Goal: Check status: Check status

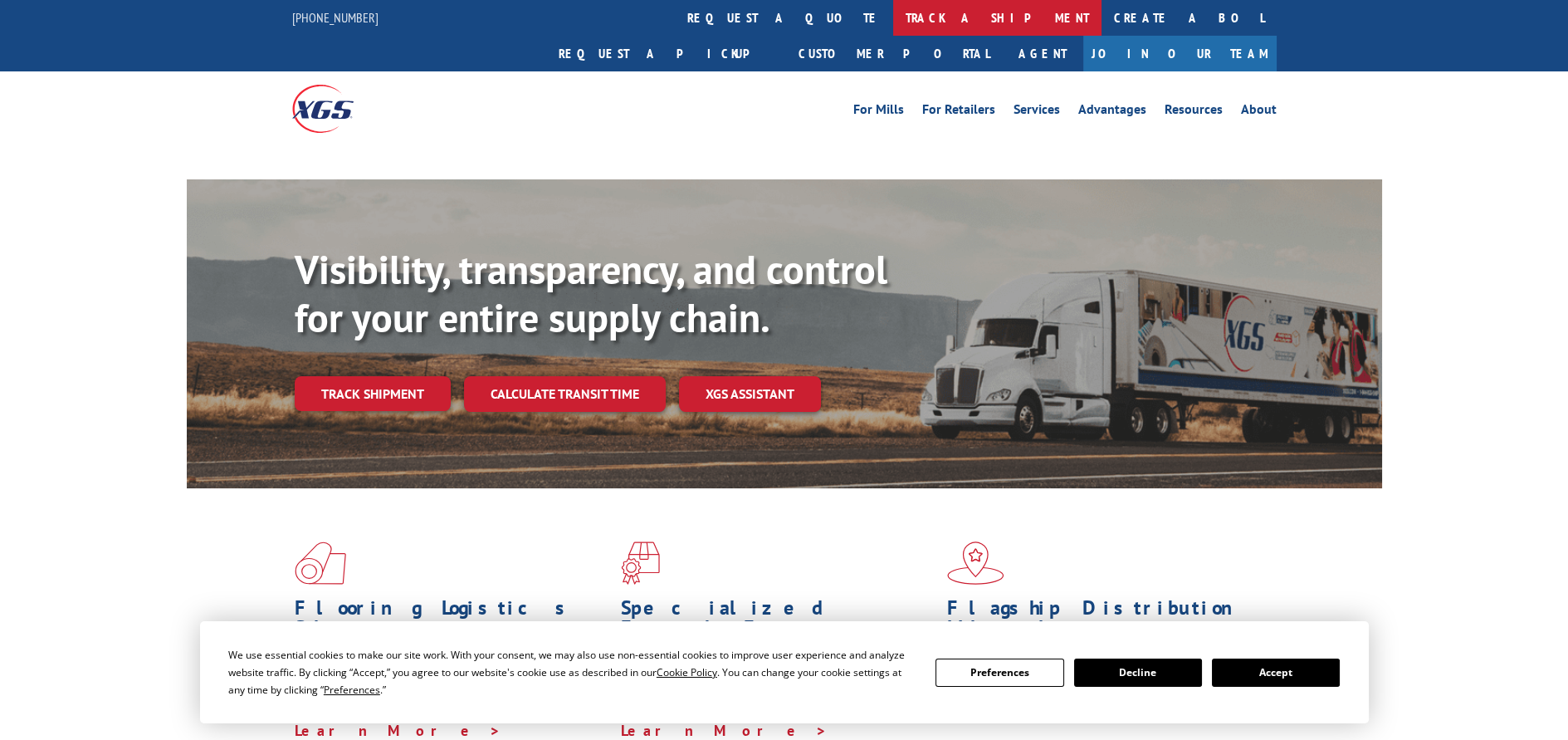
click at [893, 28] on link "track a shipment" at bounding box center [997, 18] width 209 height 36
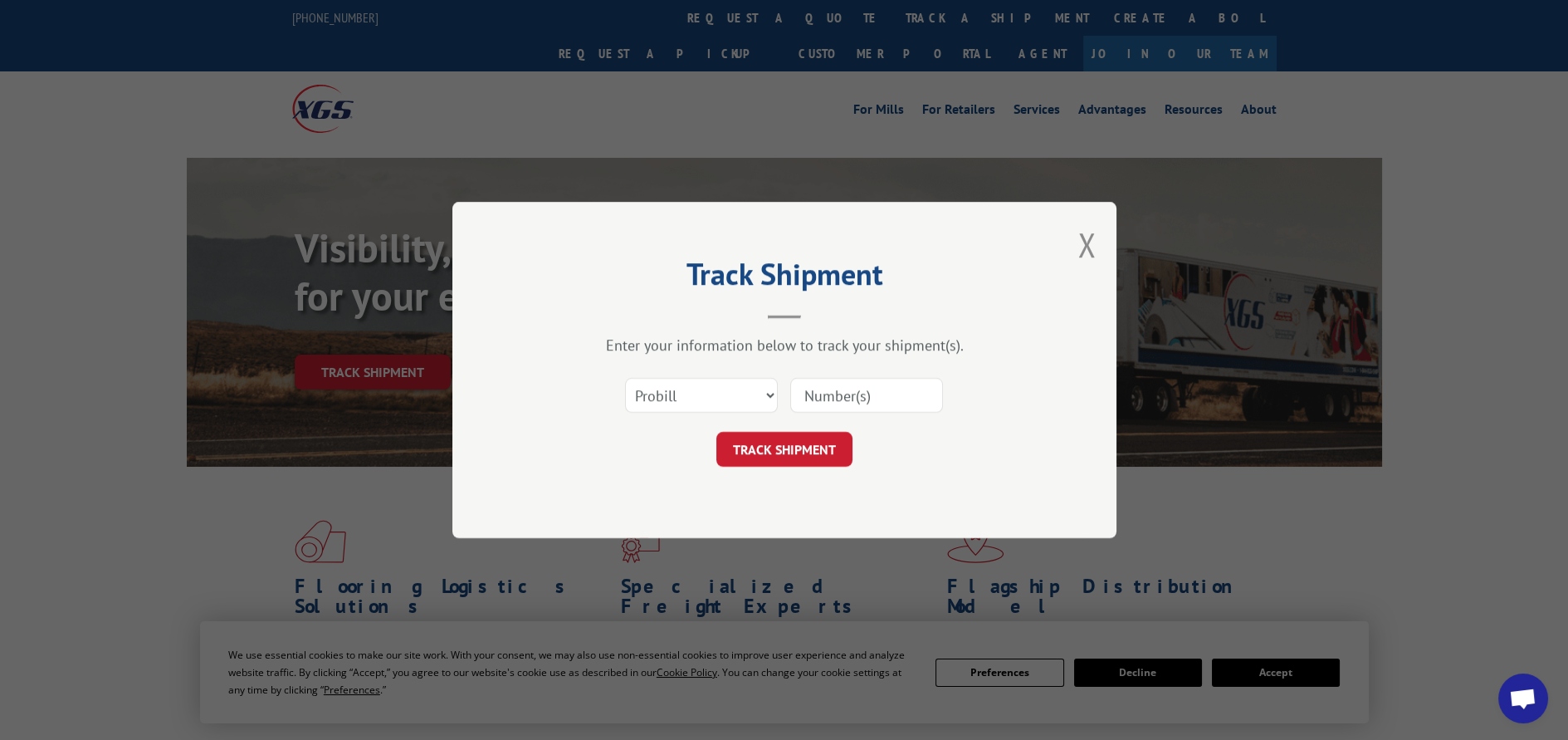
click at [830, 399] on input at bounding box center [866, 396] width 152 height 35
paste input "5206944"
type input "5206944"
click at [802, 456] on button "TRACK SHIPMENT" at bounding box center [784, 449] width 137 height 35
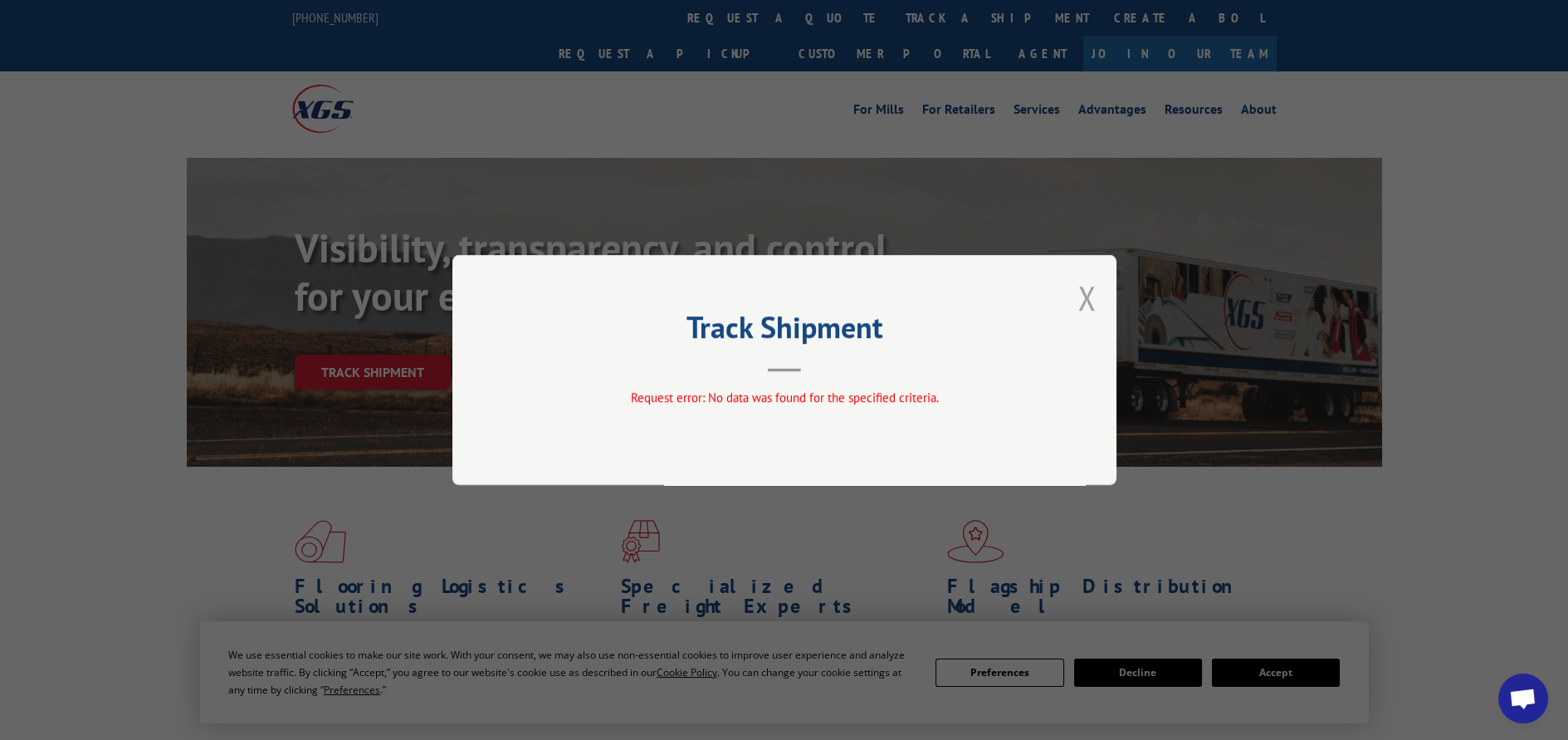
click at [1082, 292] on button "Close modal" at bounding box center [1086, 298] width 18 height 44
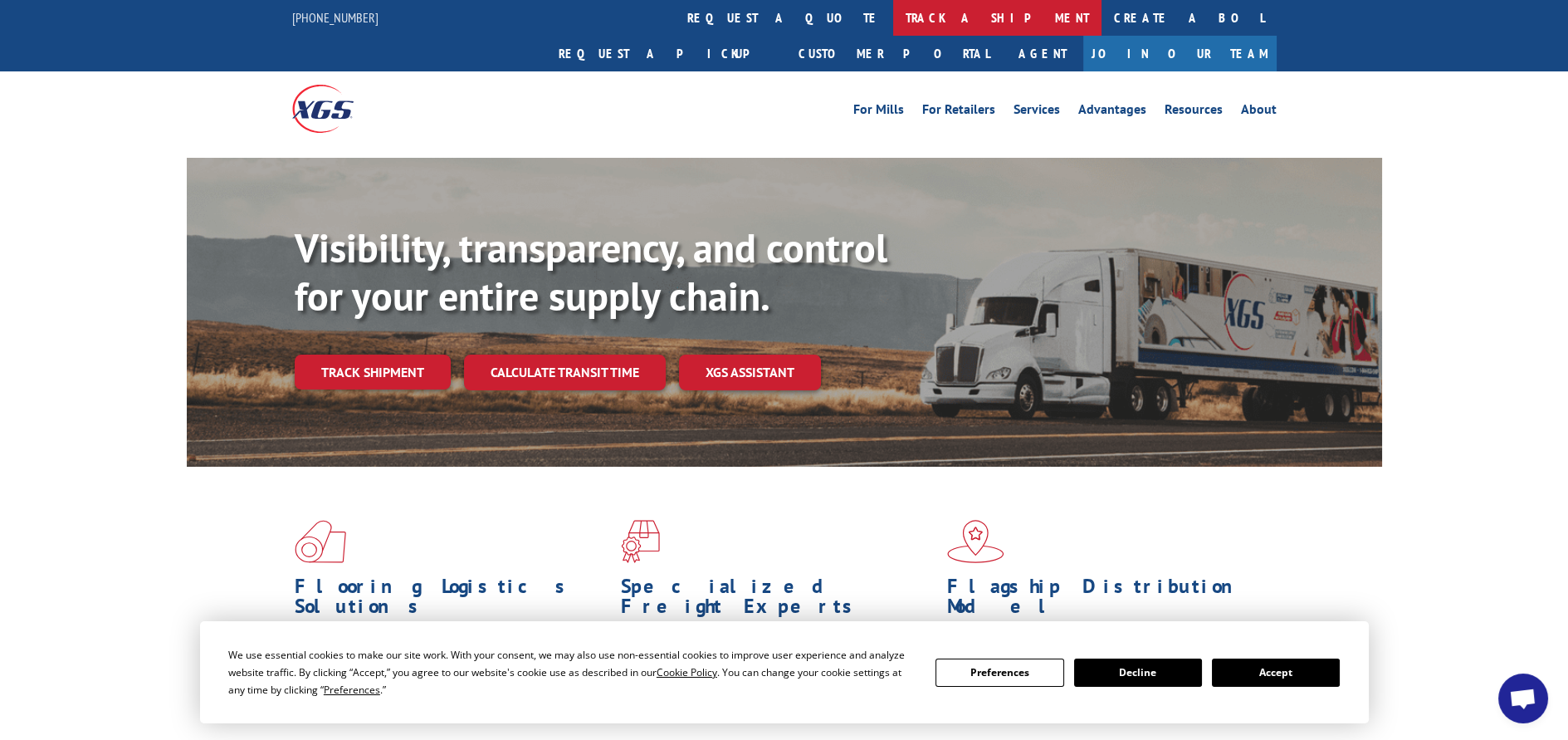
click at [893, 13] on link "track a shipment" at bounding box center [997, 18] width 209 height 36
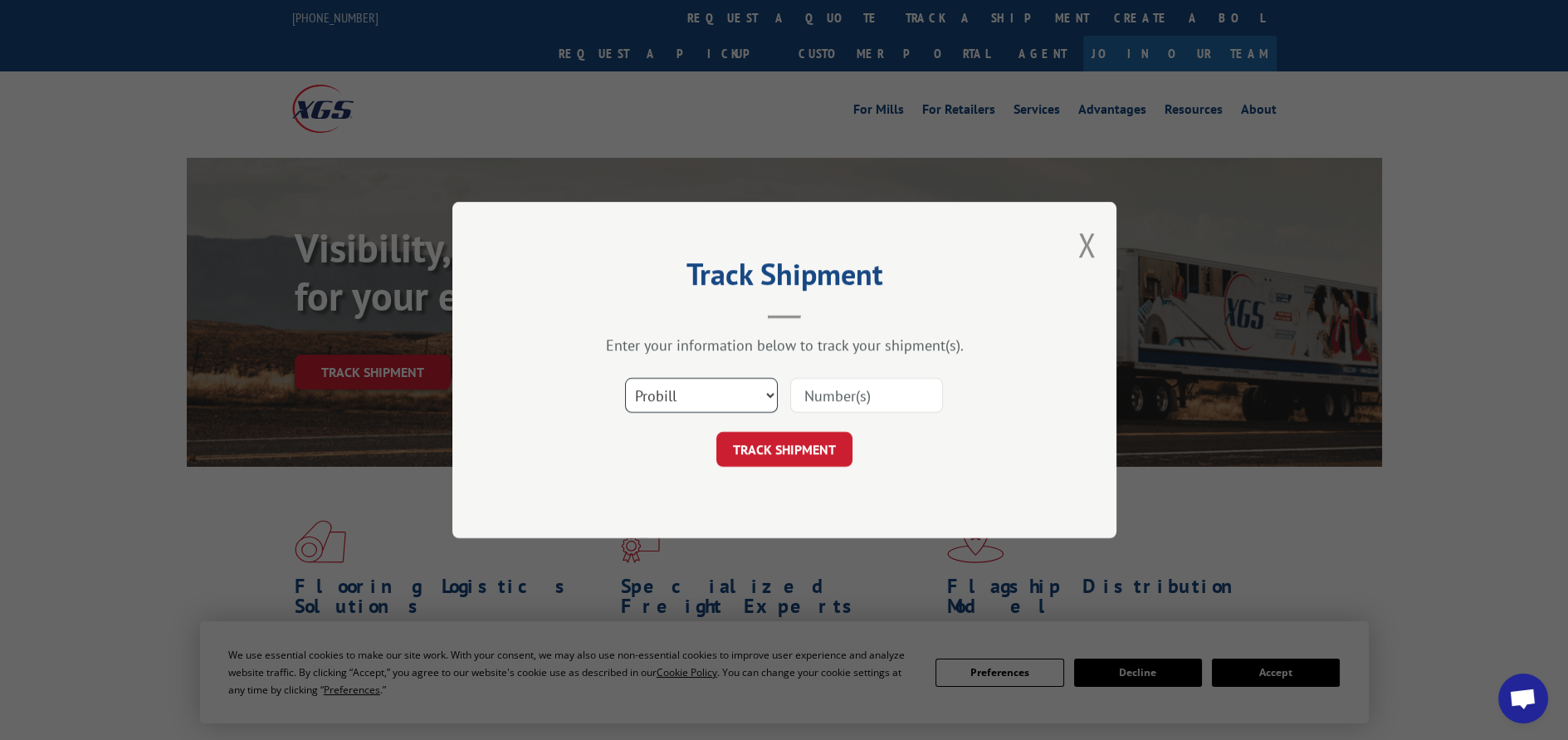
click at [770, 396] on select "Select category... Probill BOL PO" at bounding box center [701, 396] width 152 height 35
select select "po"
click at [625, 378] on select "Select category... Probill BOL PO" at bounding box center [701, 396] width 152 height 35
click at [828, 406] on input at bounding box center [866, 396] width 152 height 35
click at [823, 391] on input at bounding box center [866, 396] width 152 height 35
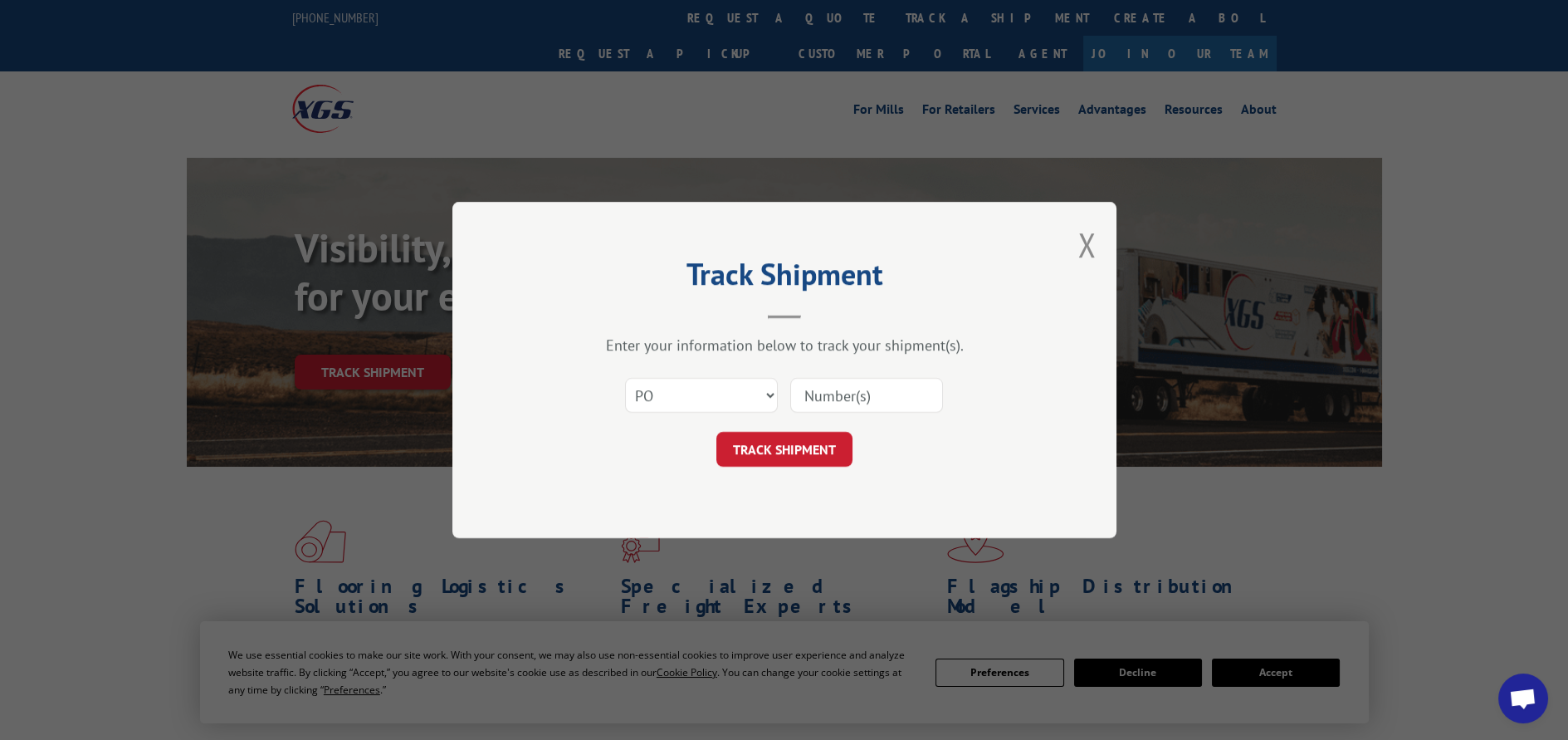
paste input "12529046"
type input "12529046"
click at [787, 456] on button "TRACK SHIPMENT" at bounding box center [784, 449] width 137 height 35
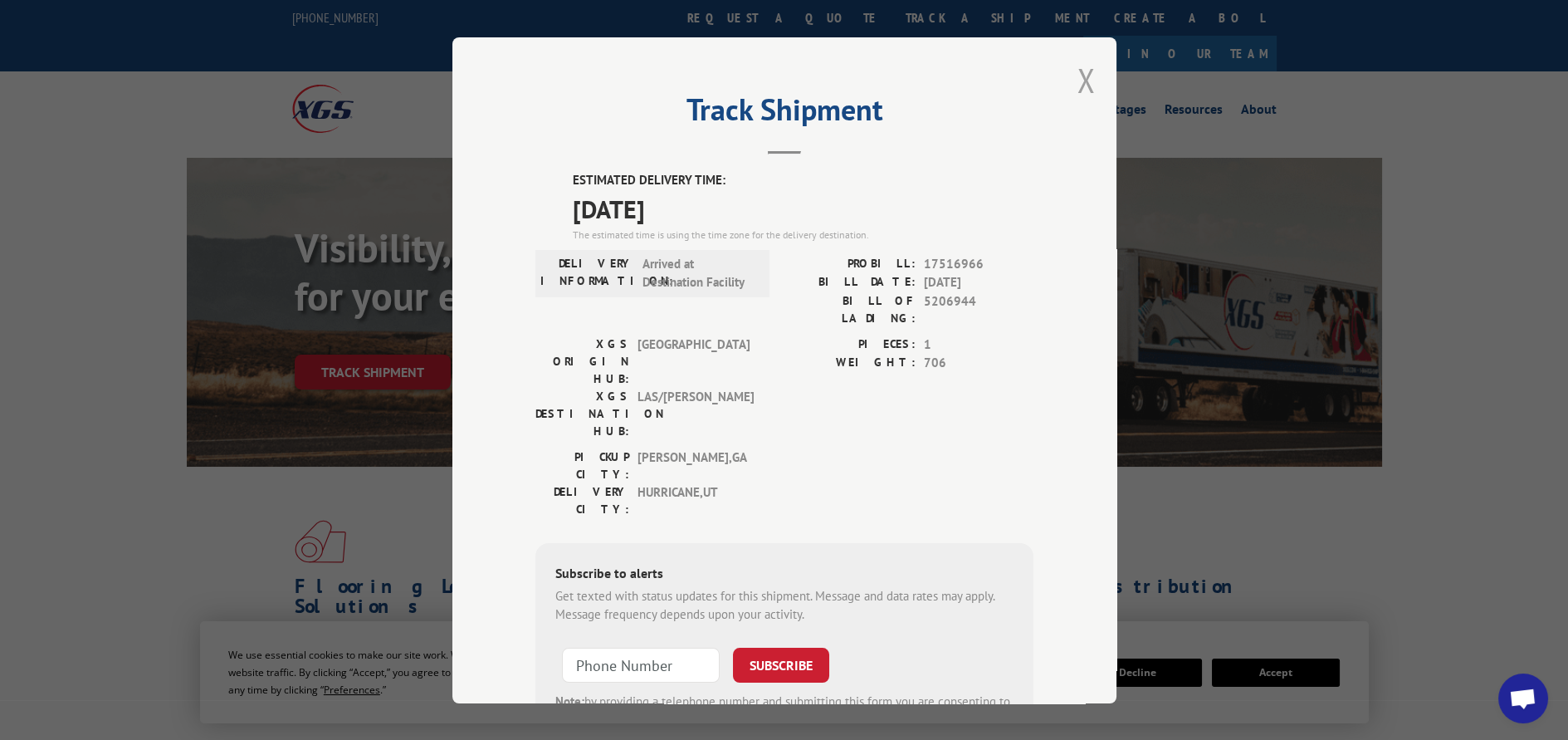
click at [1077, 84] on button "Close modal" at bounding box center [1086, 80] width 18 height 44
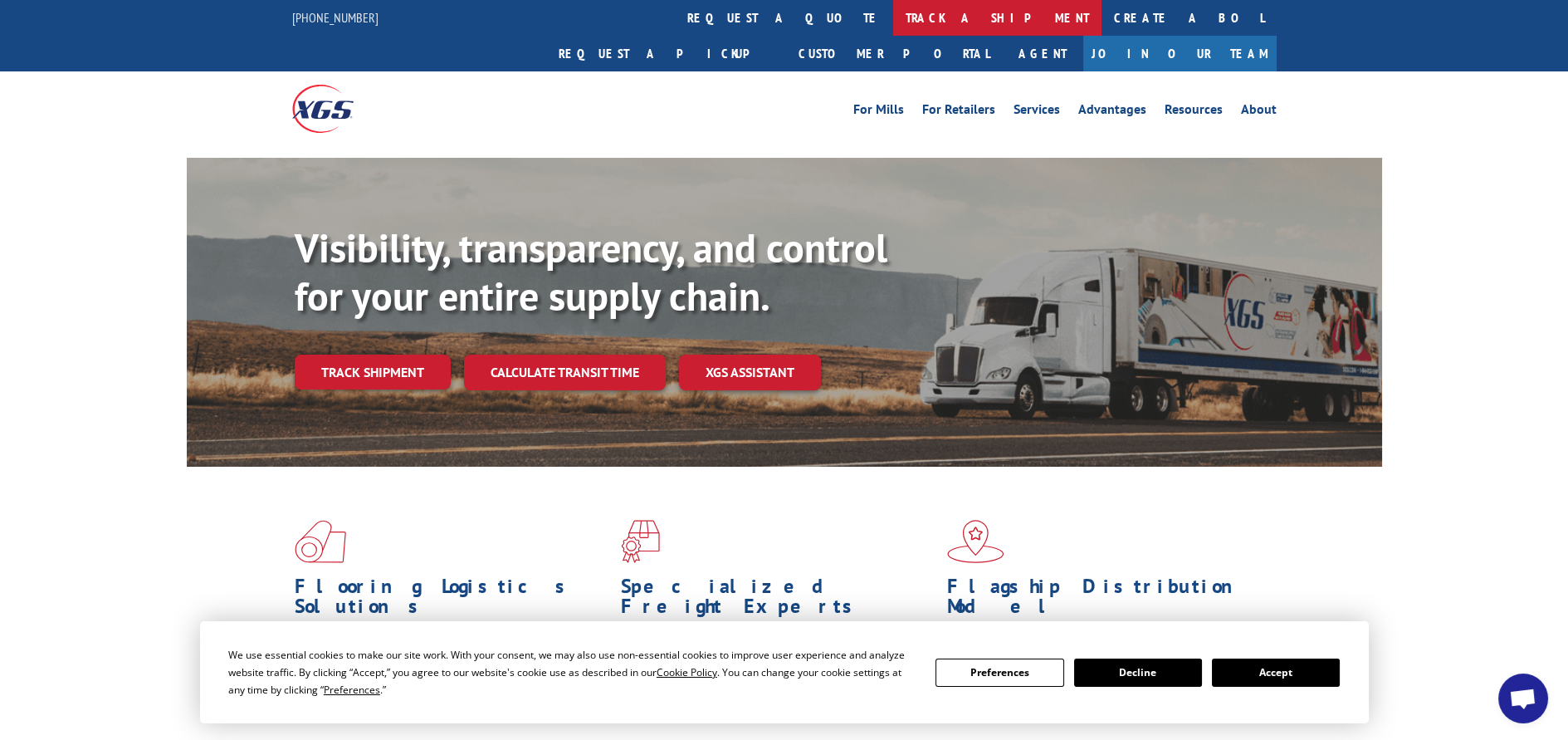
drag, startPoint x: 757, startPoint y: 29, endPoint x: 718, endPoint y: 139, distance: 116.7
click at [893, 31] on link "track a shipment" at bounding box center [997, 18] width 209 height 36
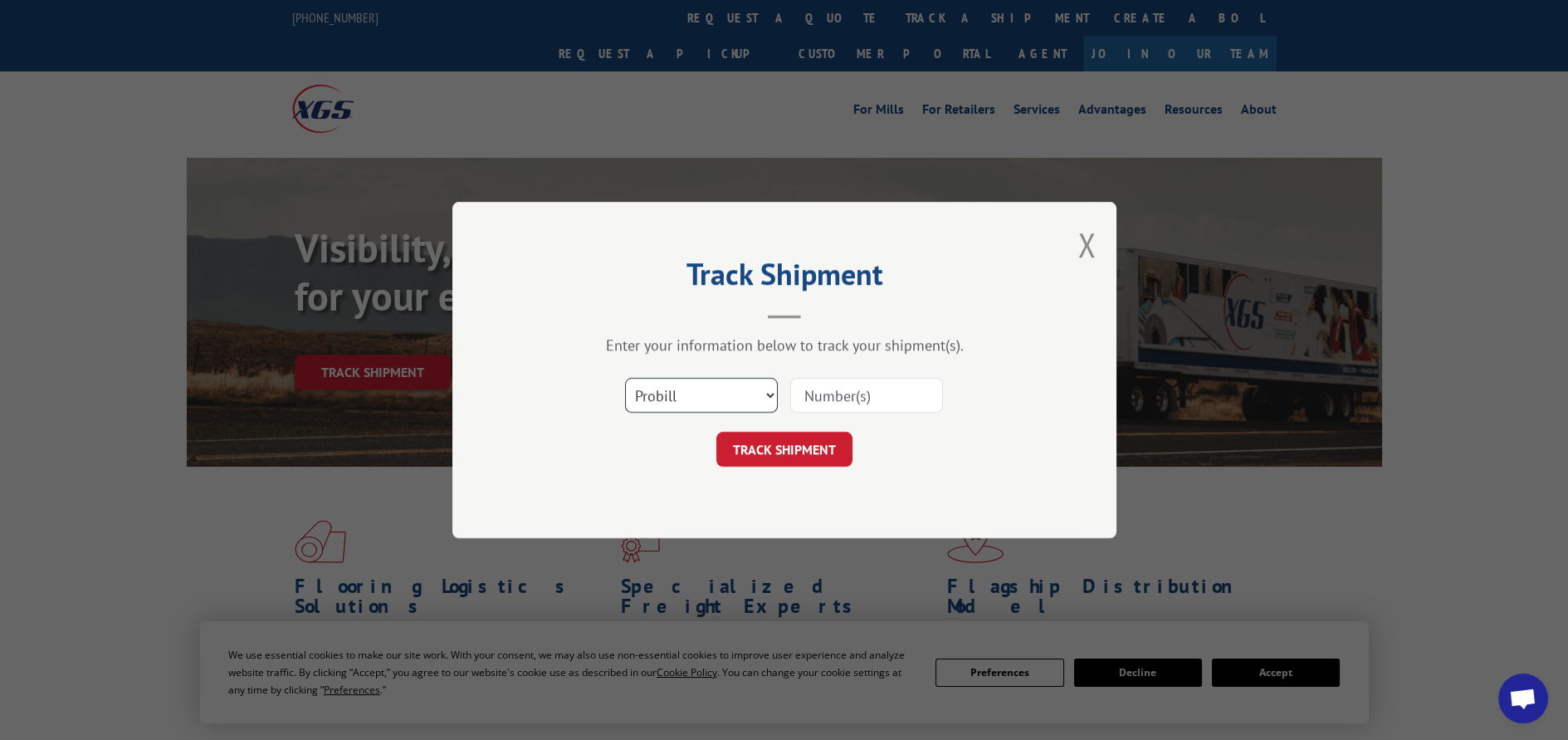
click at [771, 396] on select "Select category... Probill BOL PO" at bounding box center [701, 396] width 152 height 35
select select "po"
click at [625, 378] on select "Select category... Probill BOL PO" at bounding box center [701, 396] width 152 height 35
click at [826, 392] on input at bounding box center [866, 396] width 152 height 35
paste input "12529095"
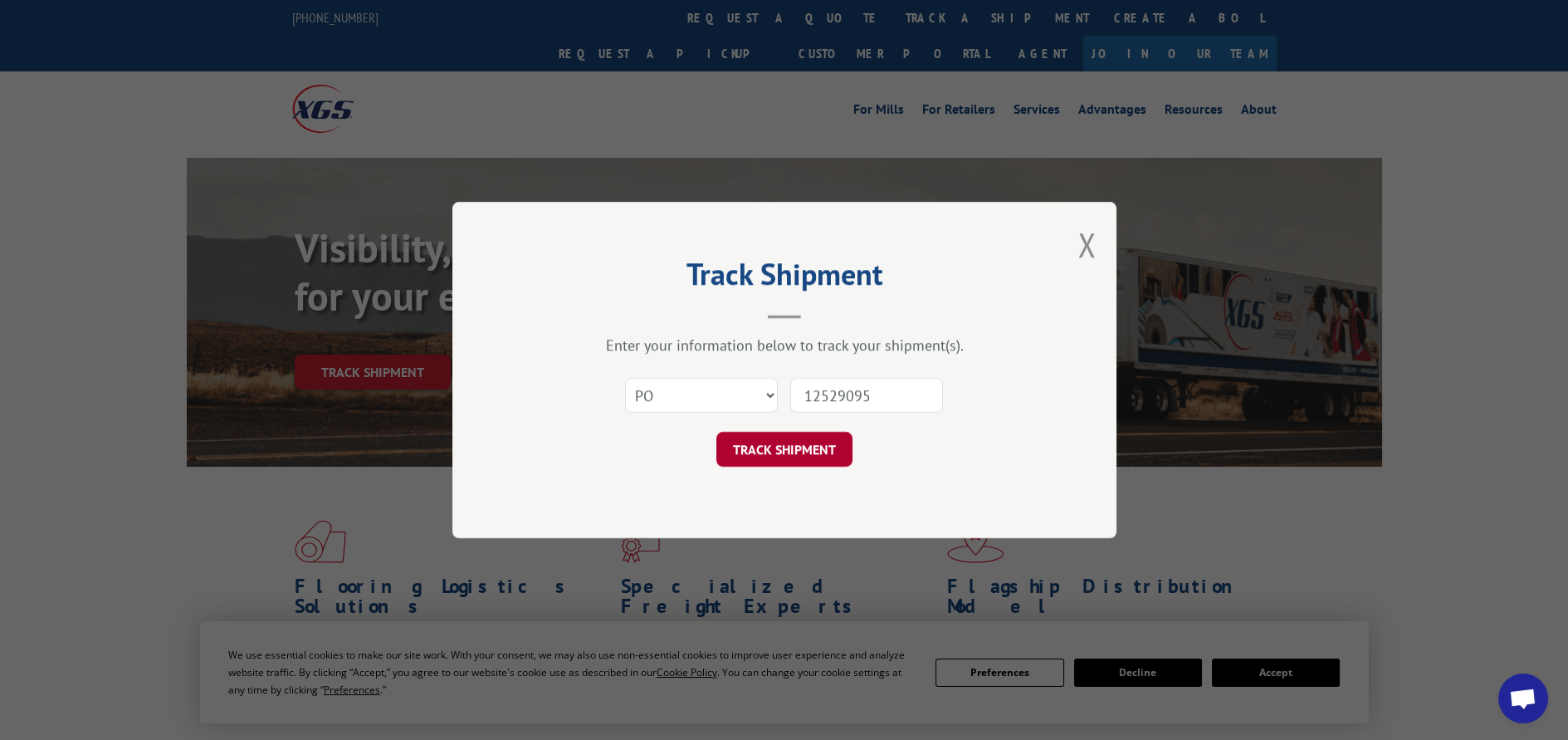
type input "12529095"
click at [791, 463] on button "TRACK SHIPMENT" at bounding box center [784, 449] width 137 height 35
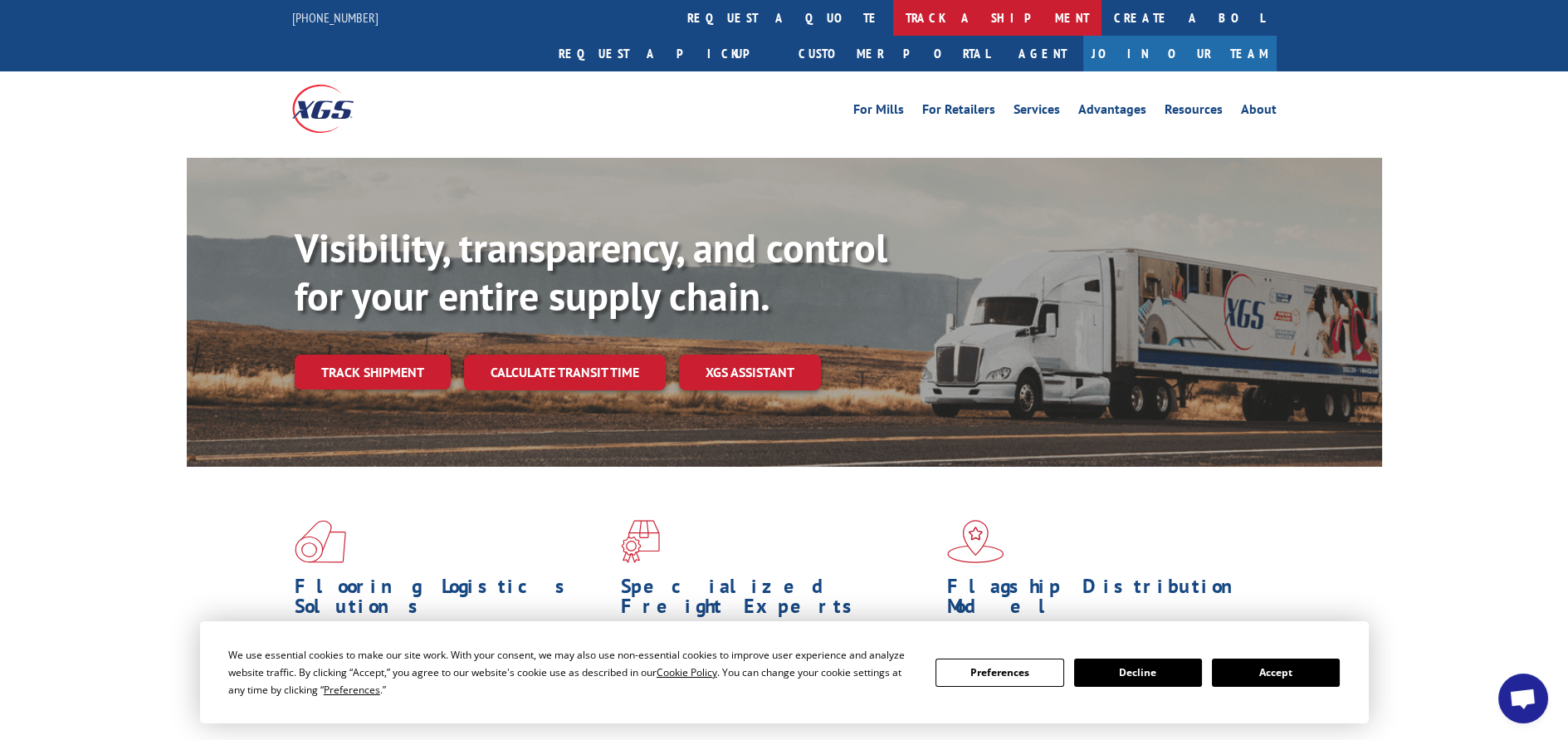
click at [893, 15] on link "track a shipment" at bounding box center [997, 18] width 209 height 36
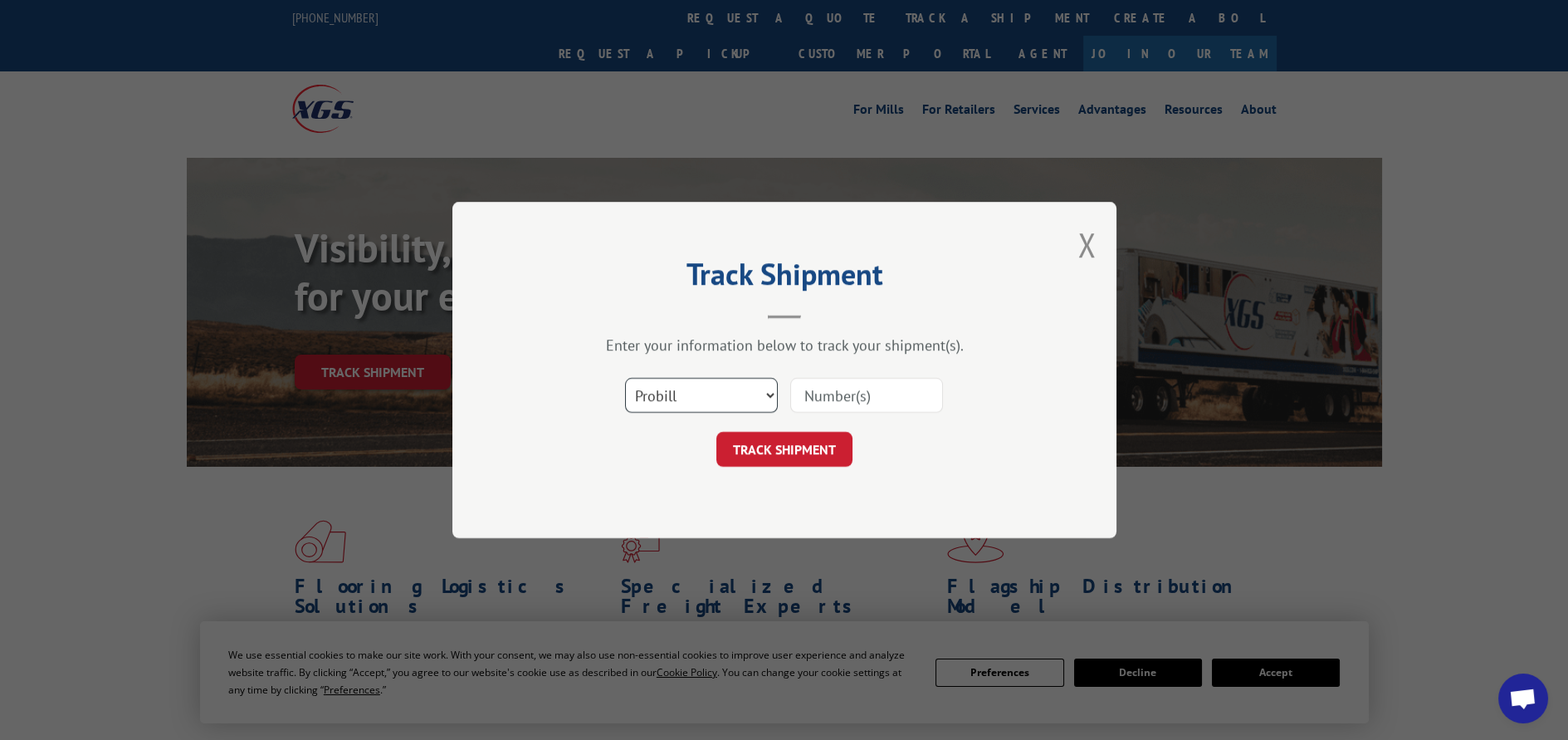
click at [755, 396] on select "Select category... Probill BOL PO" at bounding box center [701, 396] width 152 height 35
select select "po"
click at [625, 378] on select "Select category... Probill BOL PO" at bounding box center [701, 396] width 152 height 35
click at [840, 394] on input at bounding box center [866, 396] width 152 height 35
paste input "12528859"
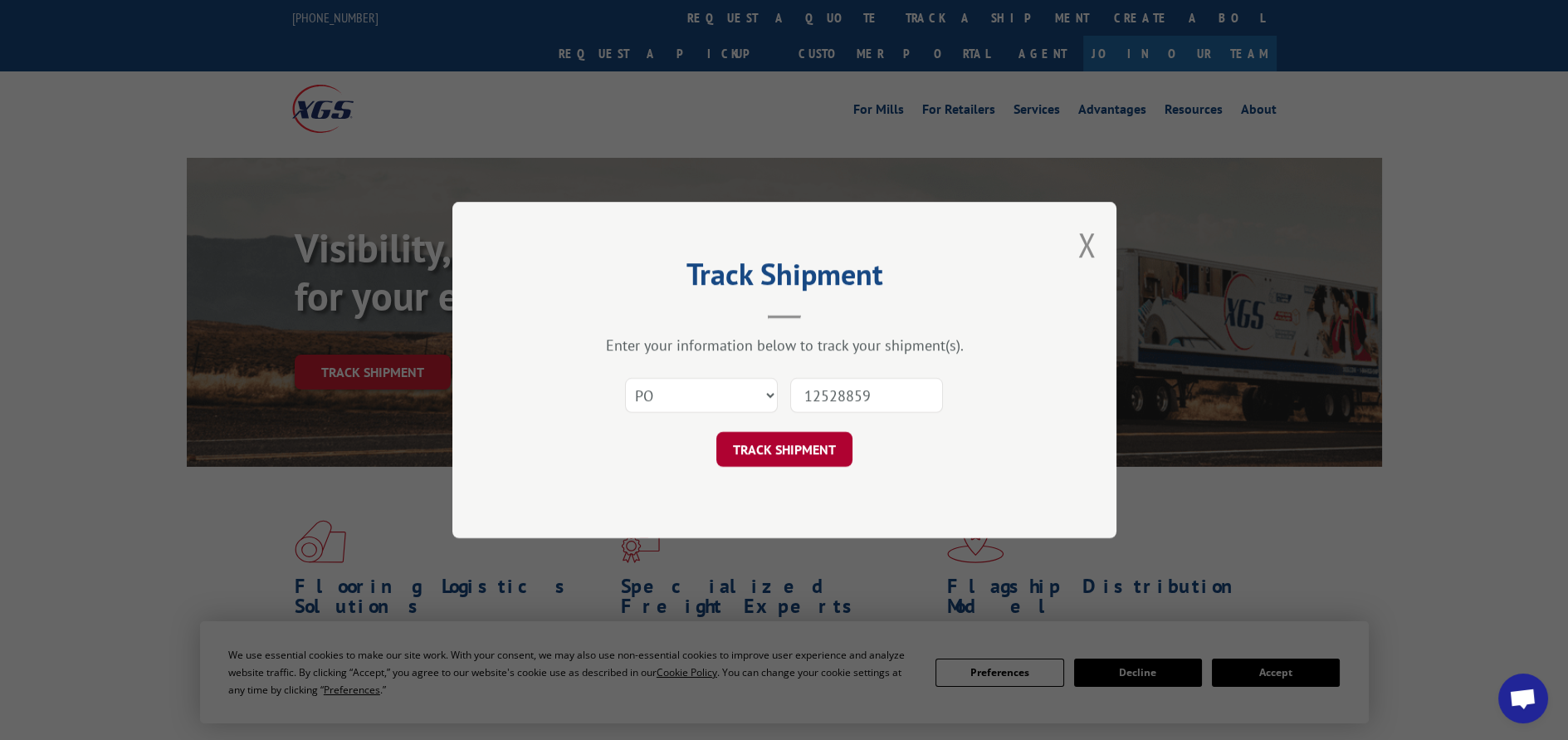
type input "12528859"
click at [808, 453] on button "TRACK SHIPMENT" at bounding box center [784, 449] width 137 height 35
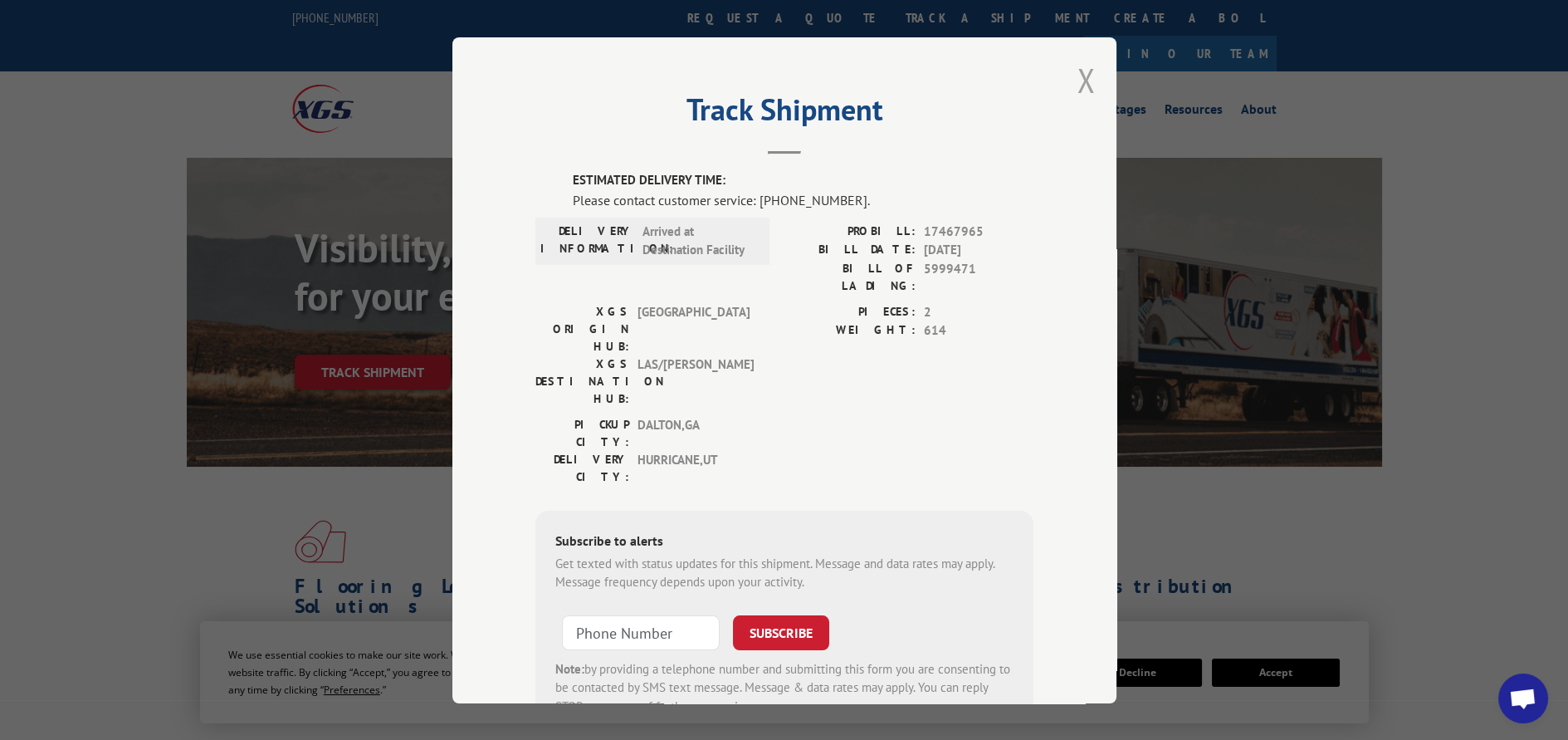
click at [1080, 80] on button "Close modal" at bounding box center [1086, 80] width 18 height 44
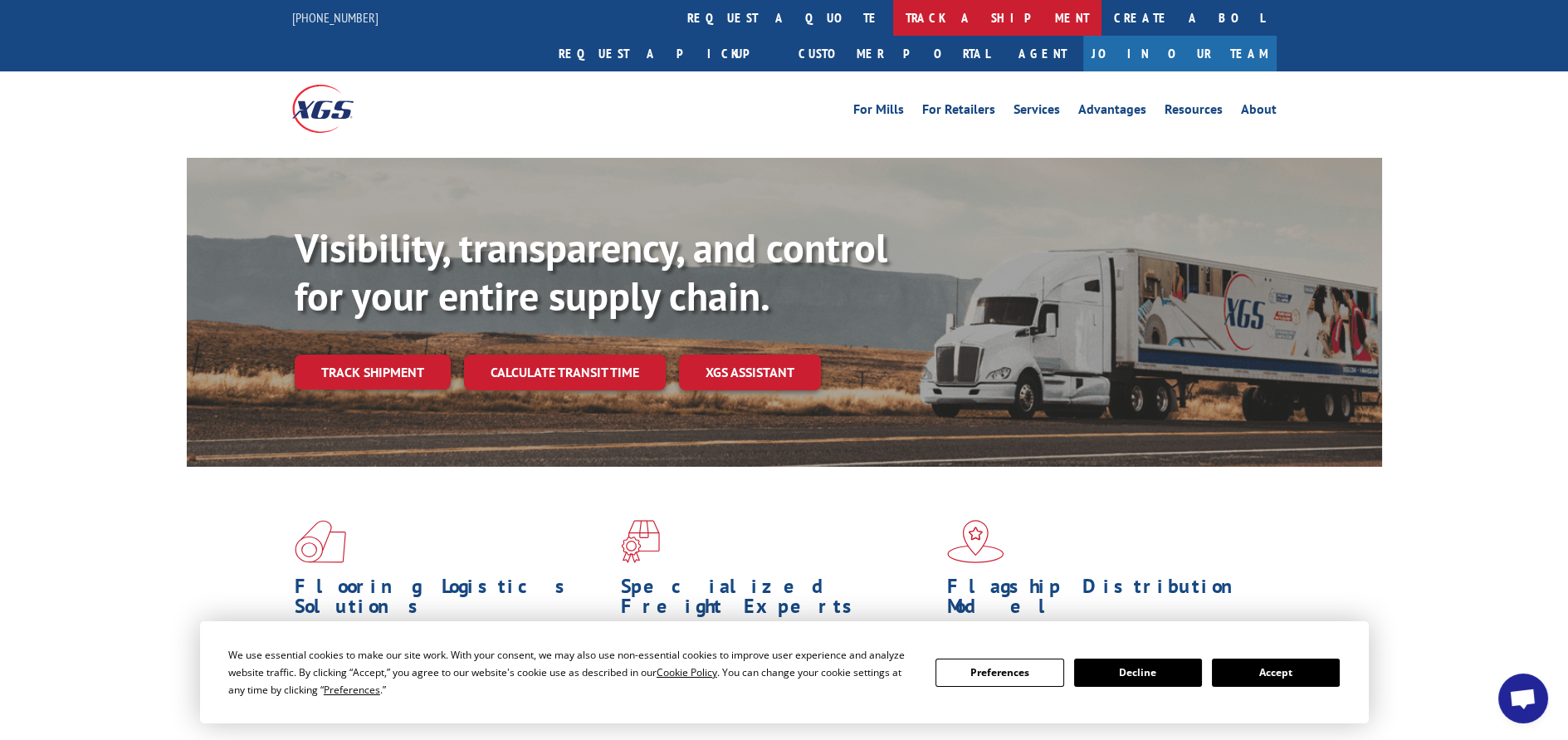
click at [893, 17] on link "track a shipment" at bounding box center [997, 18] width 209 height 36
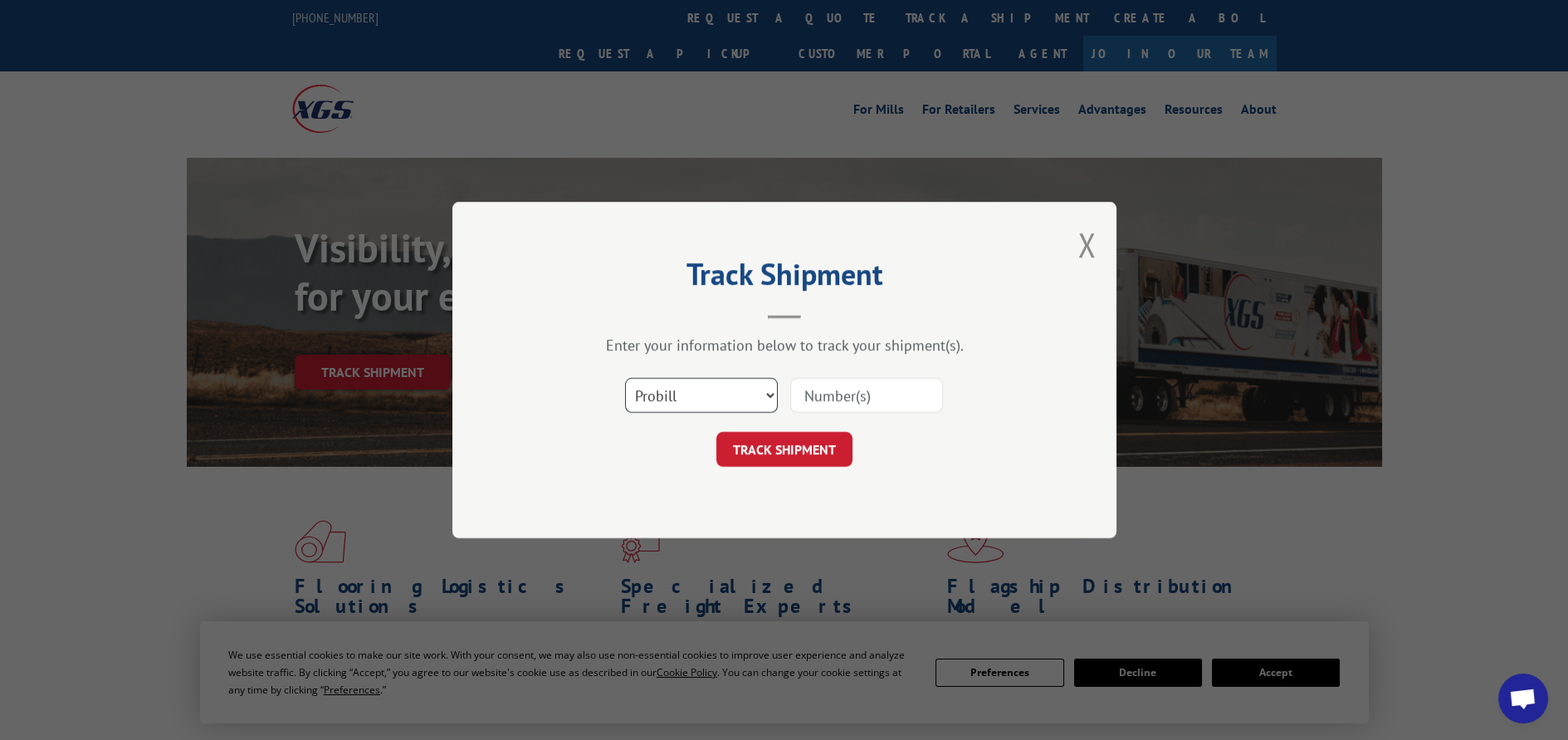
click at [703, 392] on select "Select category... Probill BOL PO" at bounding box center [701, 396] width 152 height 35
select select "po"
click at [625, 378] on select "Select category... Probill BOL PO" at bounding box center [701, 396] width 152 height 35
click at [832, 398] on input at bounding box center [866, 396] width 152 height 35
paste input "12528859"
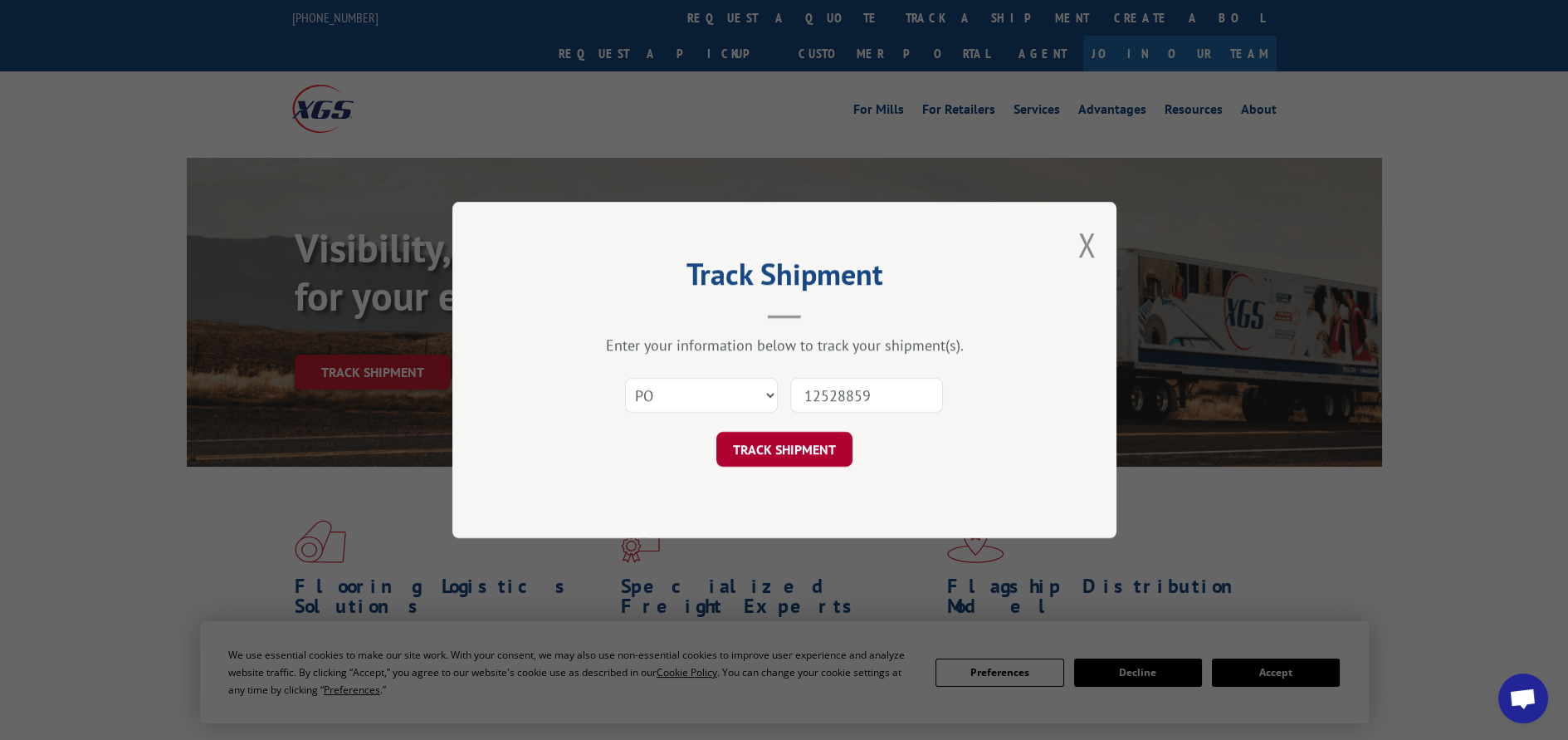
type input "12528859"
click at [800, 454] on button "TRACK SHIPMENT" at bounding box center [784, 449] width 137 height 35
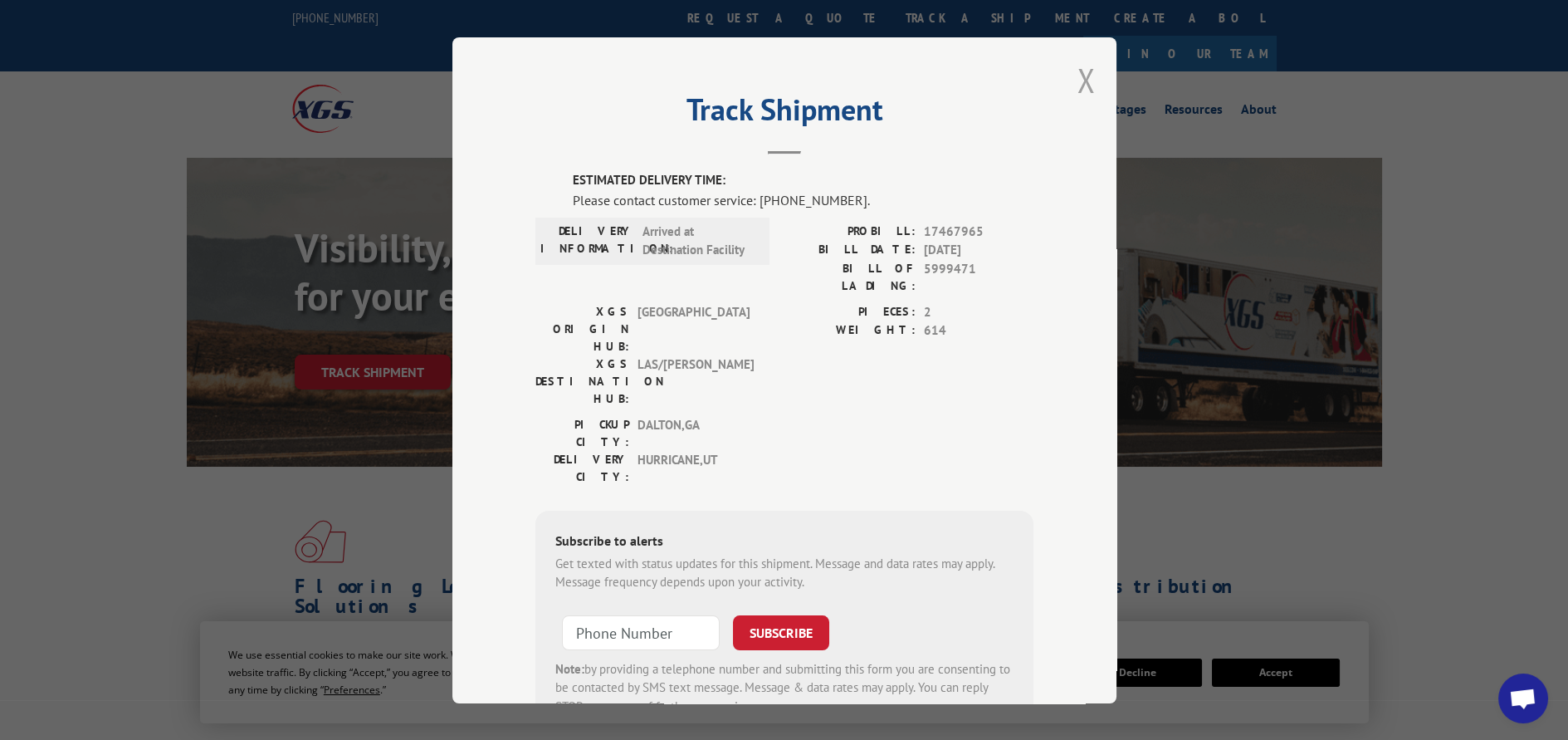
click at [1077, 80] on button "Close modal" at bounding box center [1086, 80] width 18 height 44
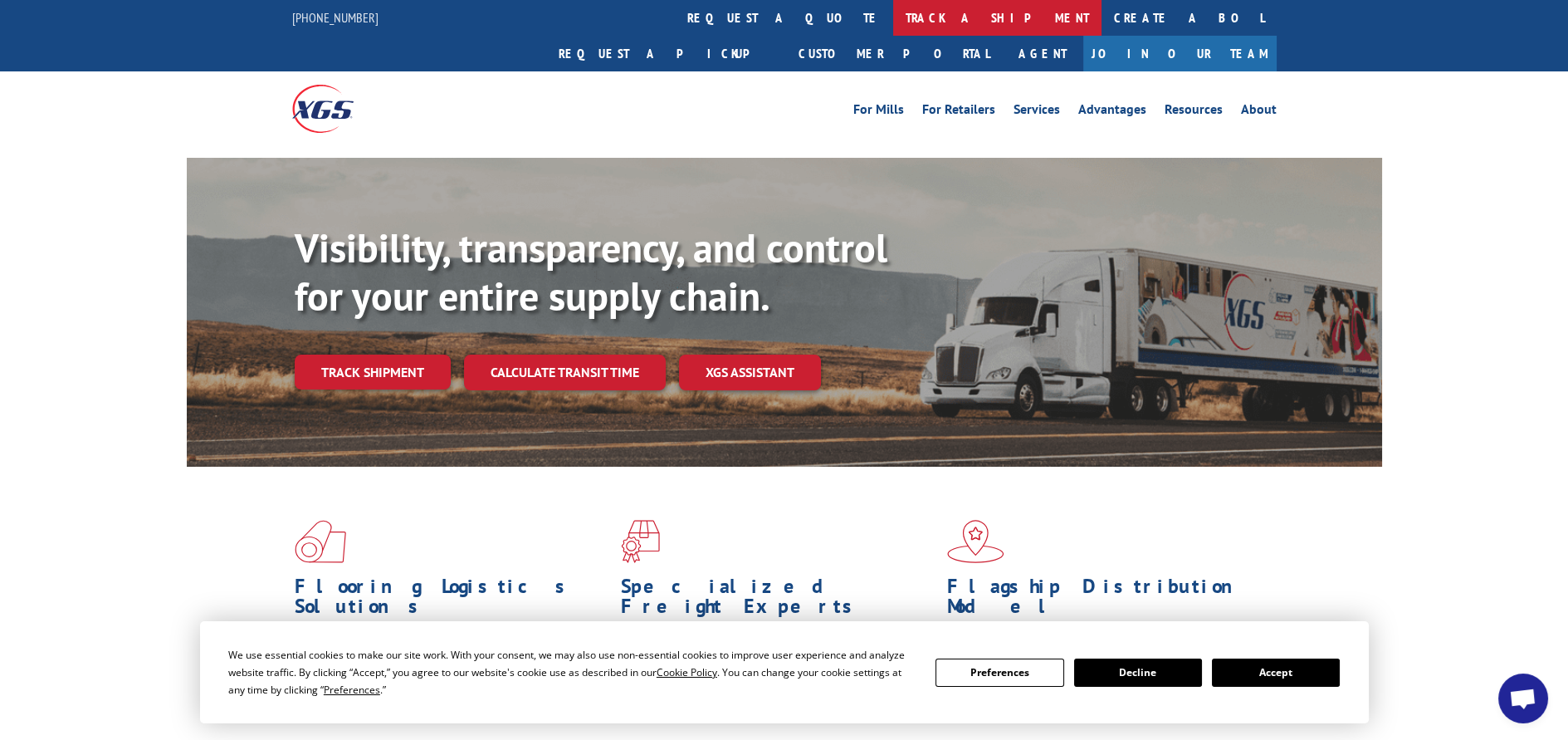
click at [893, 18] on link "track a shipment" at bounding box center [997, 18] width 209 height 36
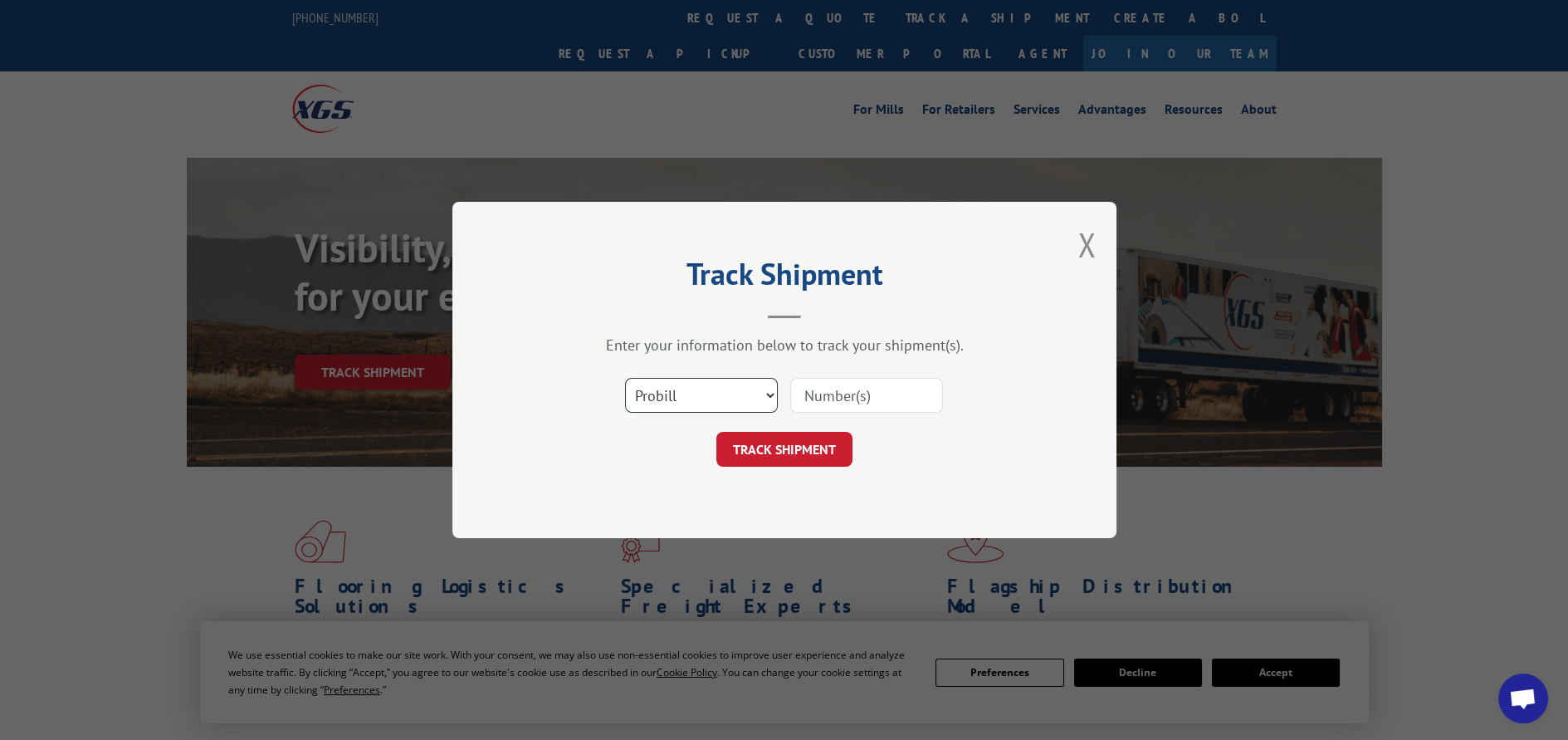
click at [752, 403] on select "Select category... Probill BOL PO" at bounding box center [701, 396] width 152 height 35
select select "po"
click at [625, 378] on select "Select category... Probill BOL PO" at bounding box center [701, 396] width 152 height 35
click at [819, 390] on input at bounding box center [866, 396] width 152 height 35
paste input "12528938"
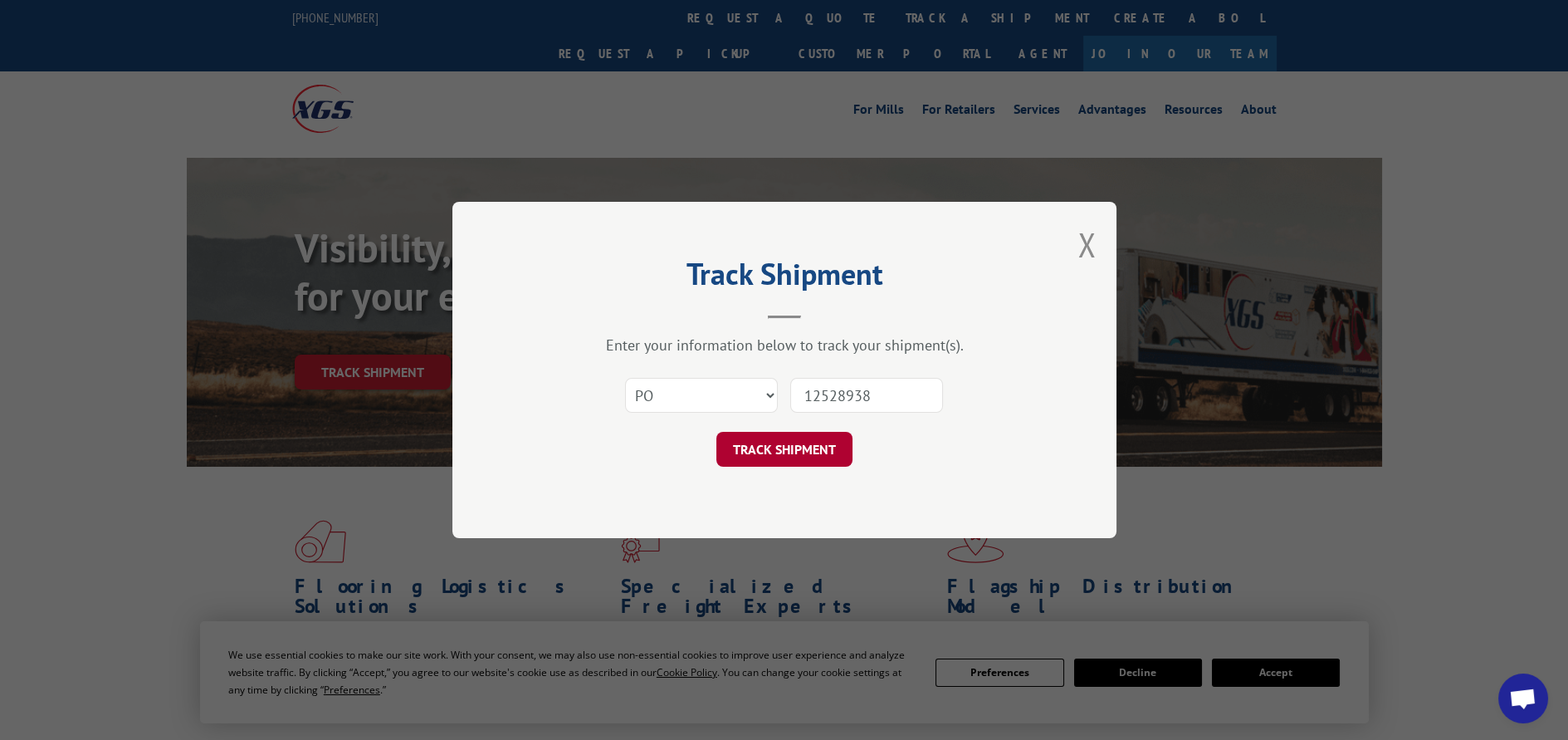
type input "12528938"
click at [781, 453] on button "TRACK SHIPMENT" at bounding box center [784, 449] width 137 height 35
